Goal: Information Seeking & Learning: Learn about a topic

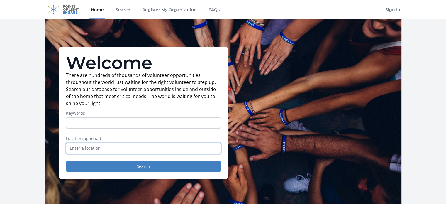
click at [107, 149] on input "text" at bounding box center [143, 148] width 155 height 11
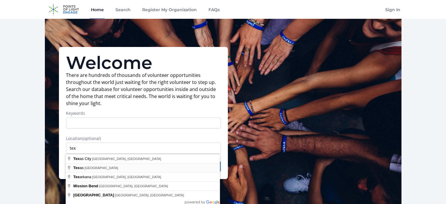
type input "[US_STATE], [GEOGRAPHIC_DATA]"
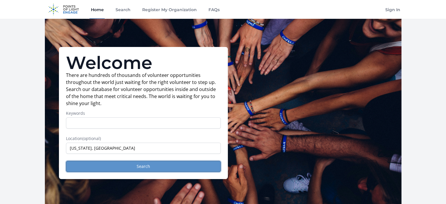
click at [140, 167] on button "Search" at bounding box center [143, 166] width 155 height 11
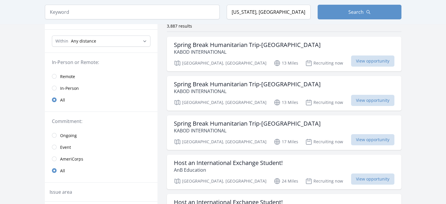
scroll to position [59, 0]
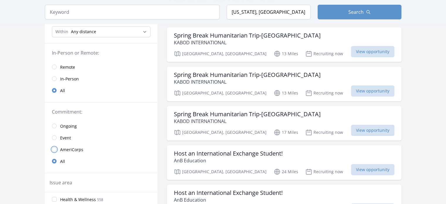
click at [54, 148] on input "radio" at bounding box center [54, 149] width 5 height 5
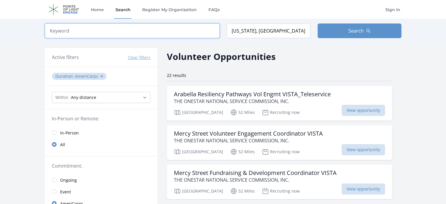
click at [78, 31] on input "search" at bounding box center [132, 30] width 175 height 15
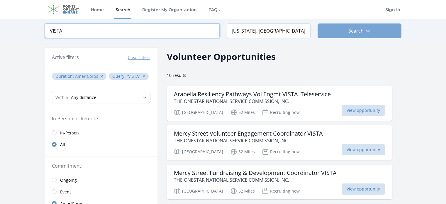
type input "VISTA"
click at [373, 29] on button "Search" at bounding box center [360, 30] width 84 height 15
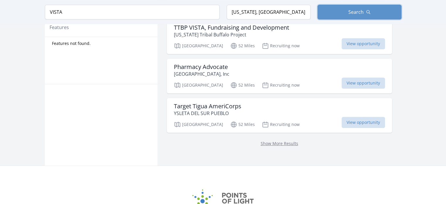
scroll to position [352, 0]
